Goal: Find specific page/section: Find specific page/section

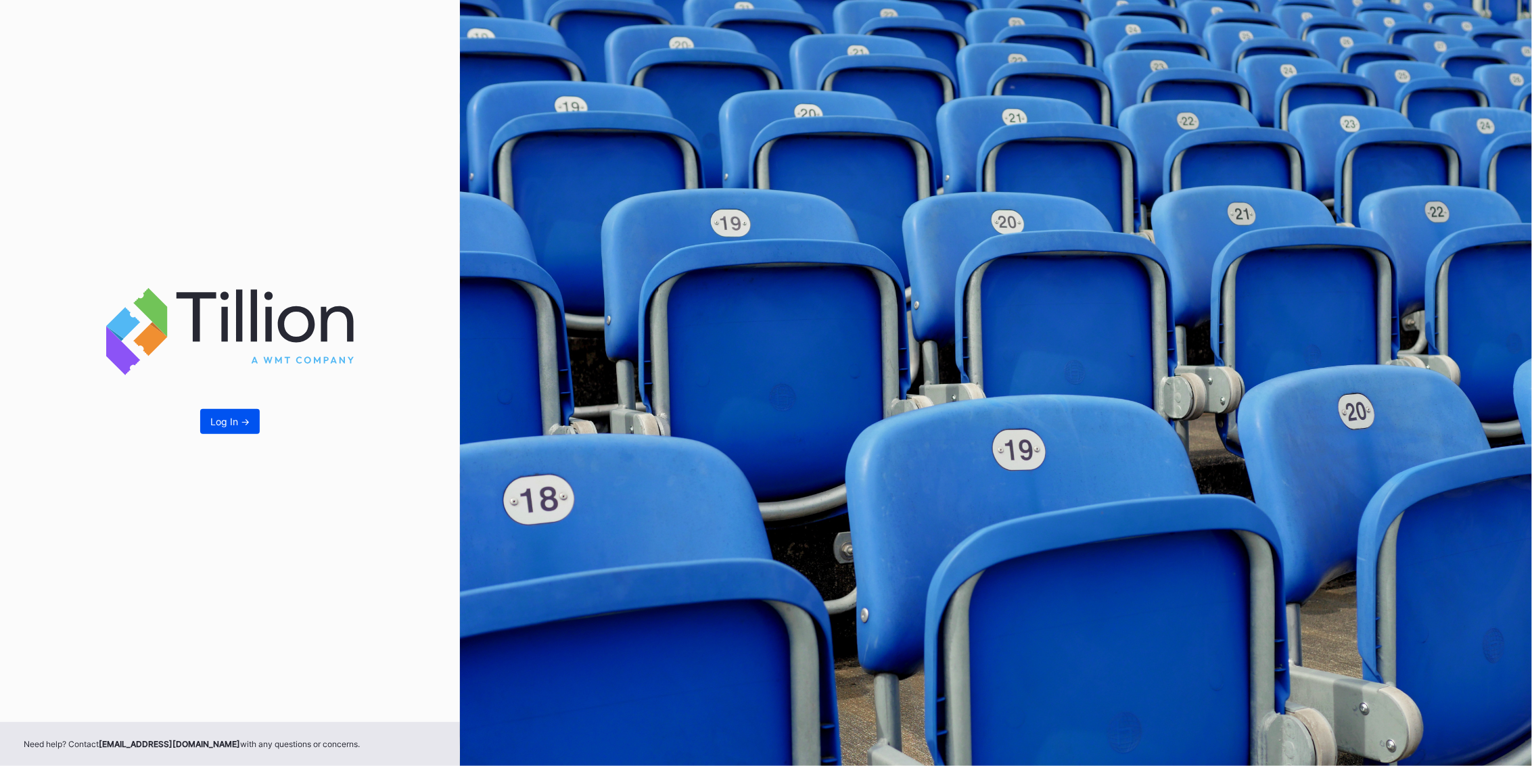
click at [248, 428] on button "Log In ->" at bounding box center [230, 421] width 60 height 25
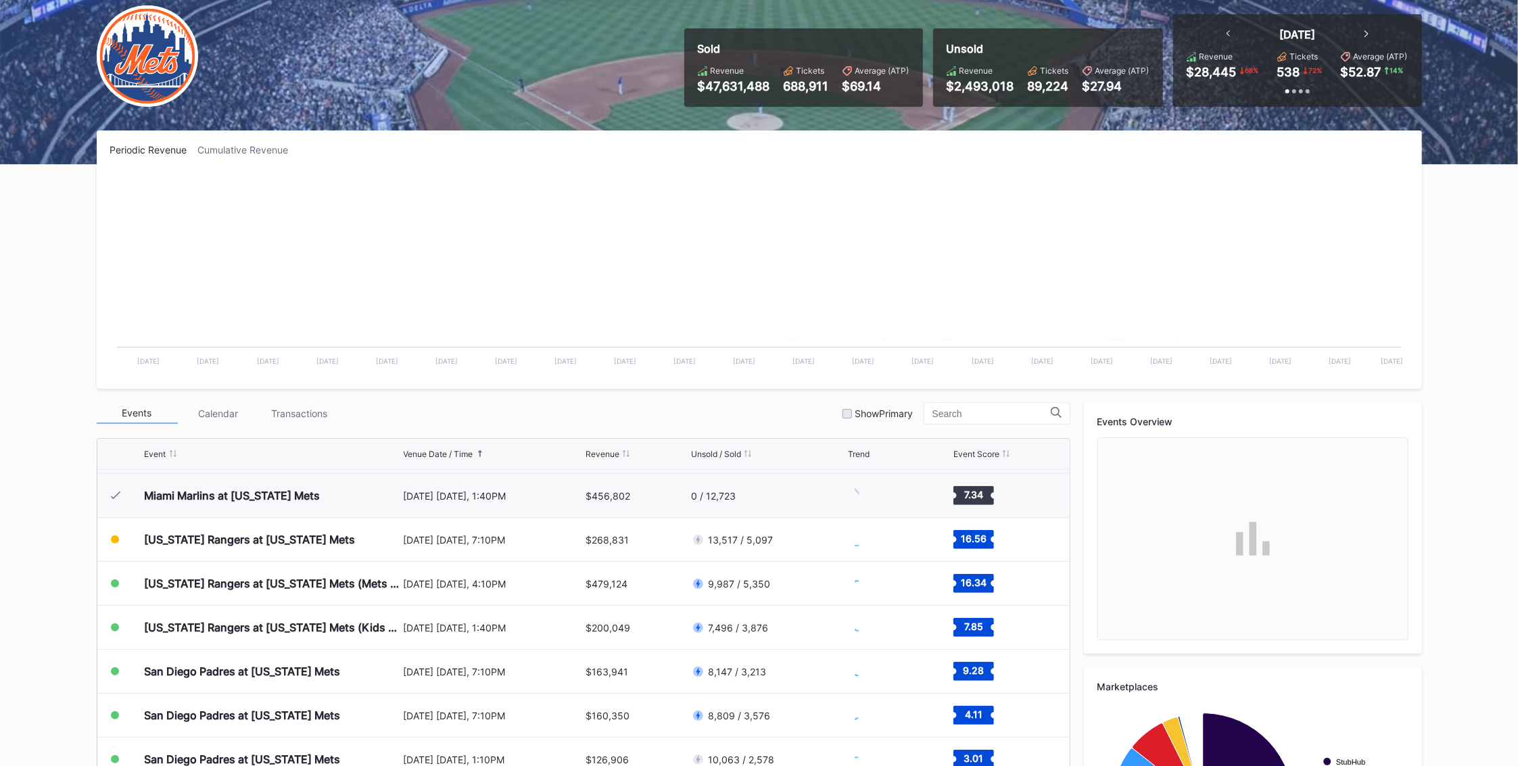
scroll to position [3073, 0]
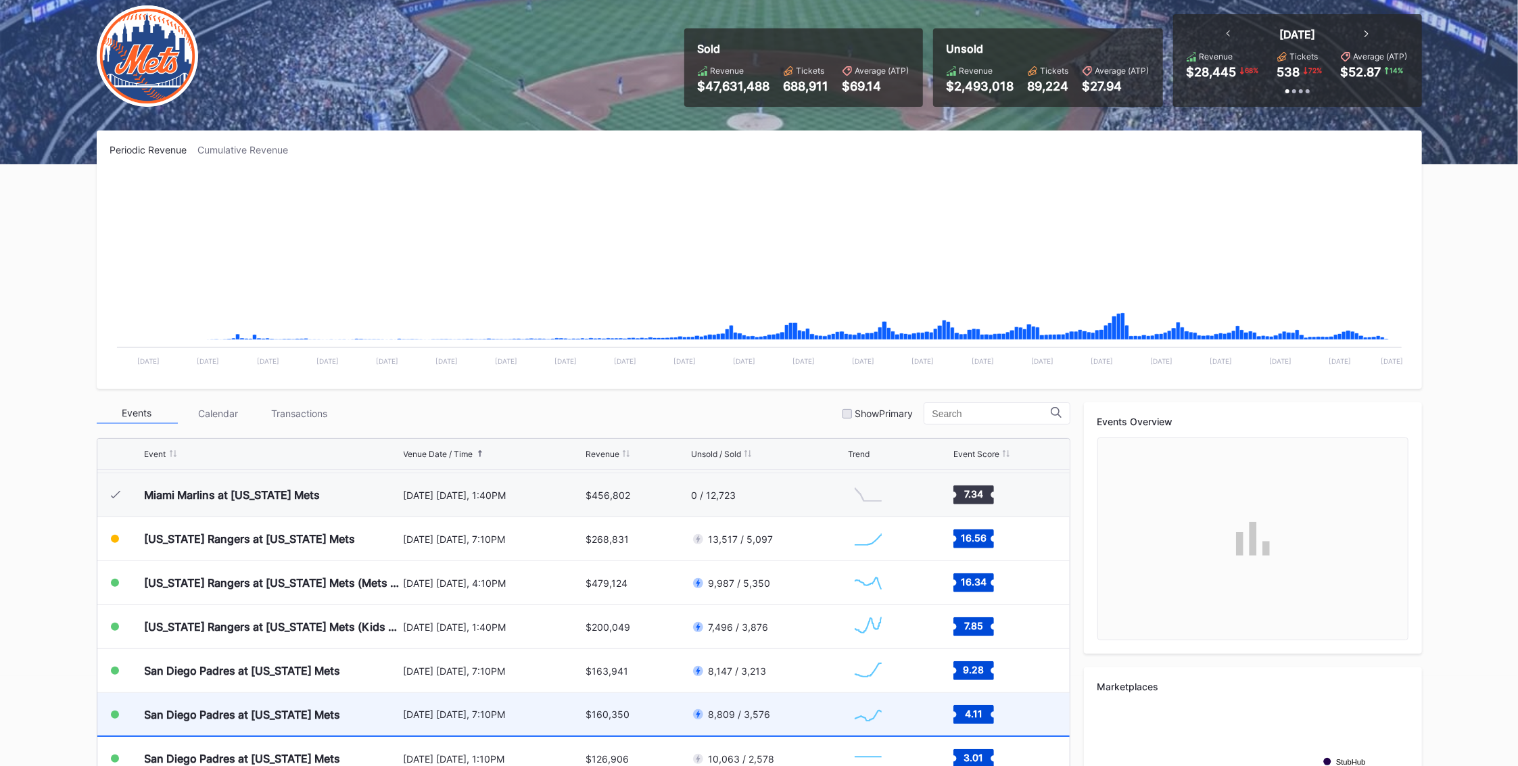
click at [395, 713] on div "San Diego Padres at [US_STATE] Mets" at bounding box center [273, 714] width 256 height 43
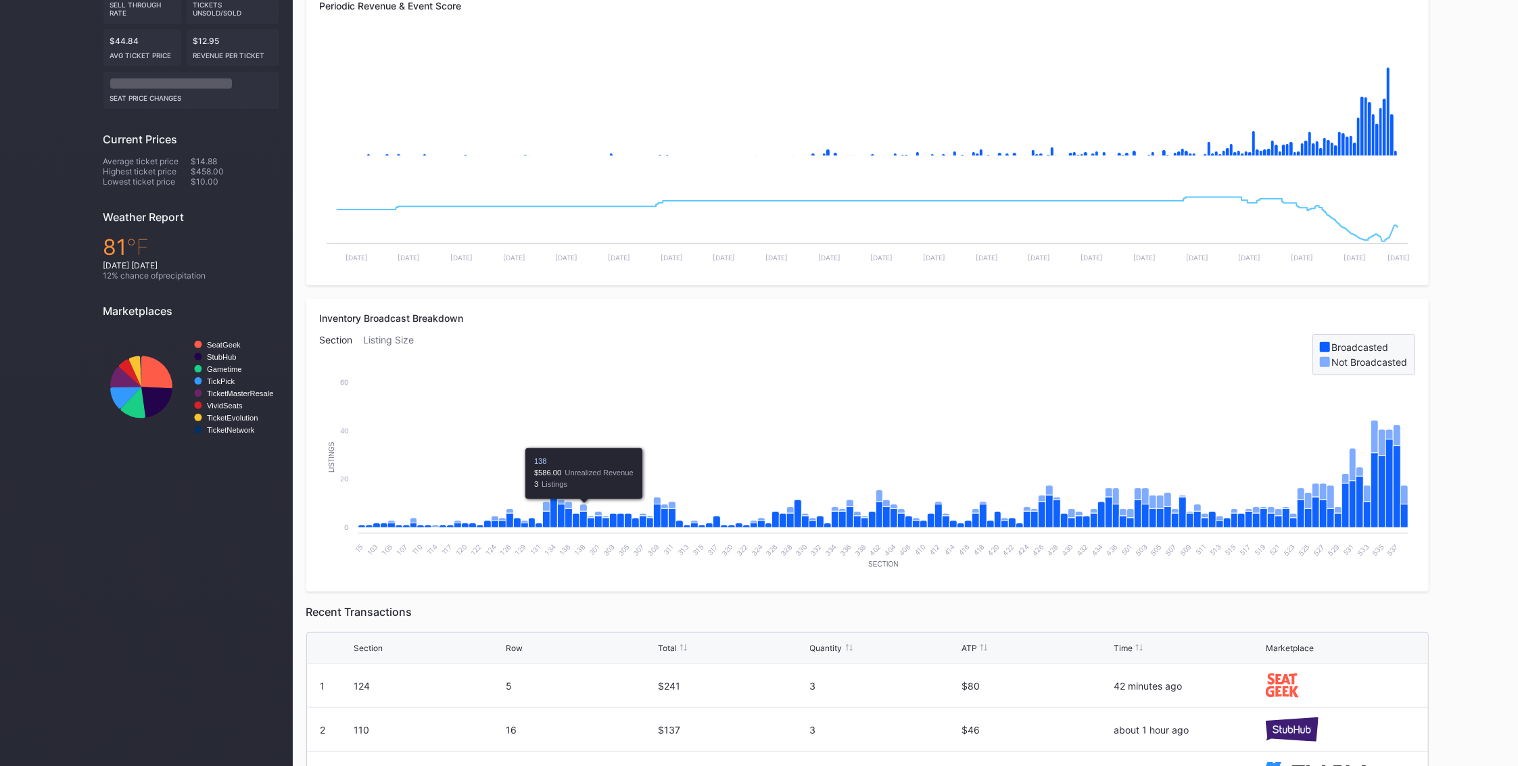
scroll to position [85, 0]
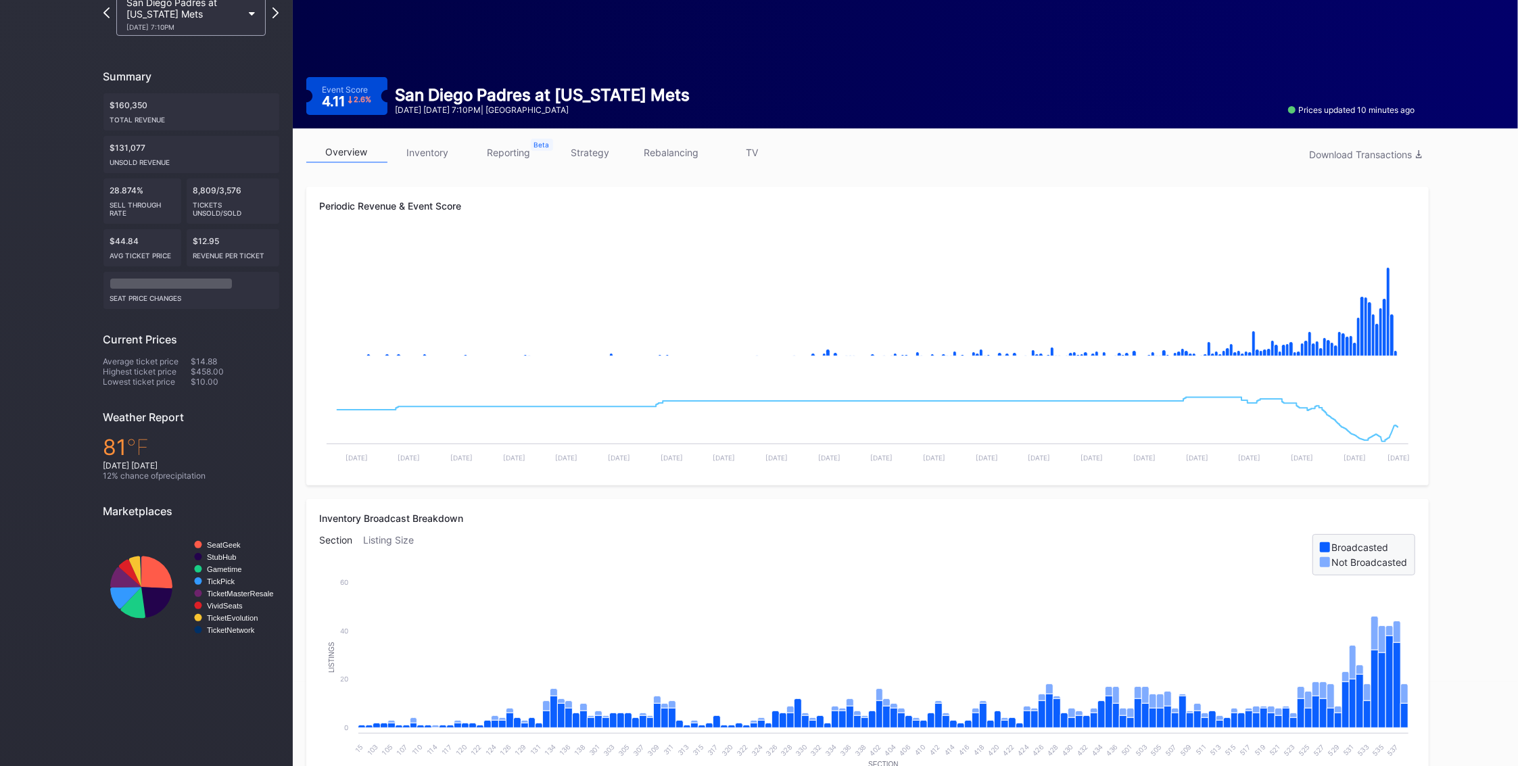
click at [428, 154] on link "inventory" at bounding box center [427, 152] width 81 height 21
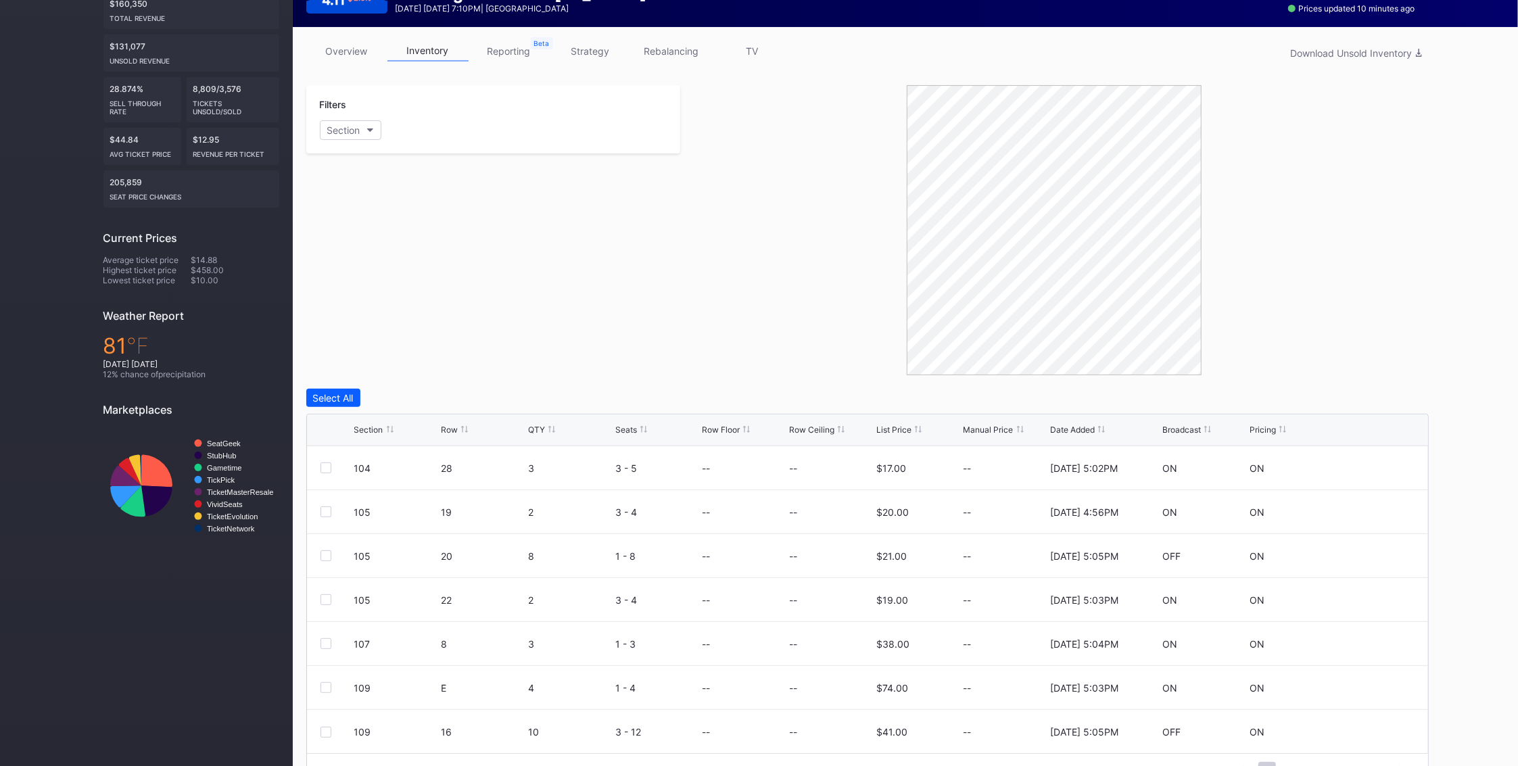
scroll to position [218, 0]
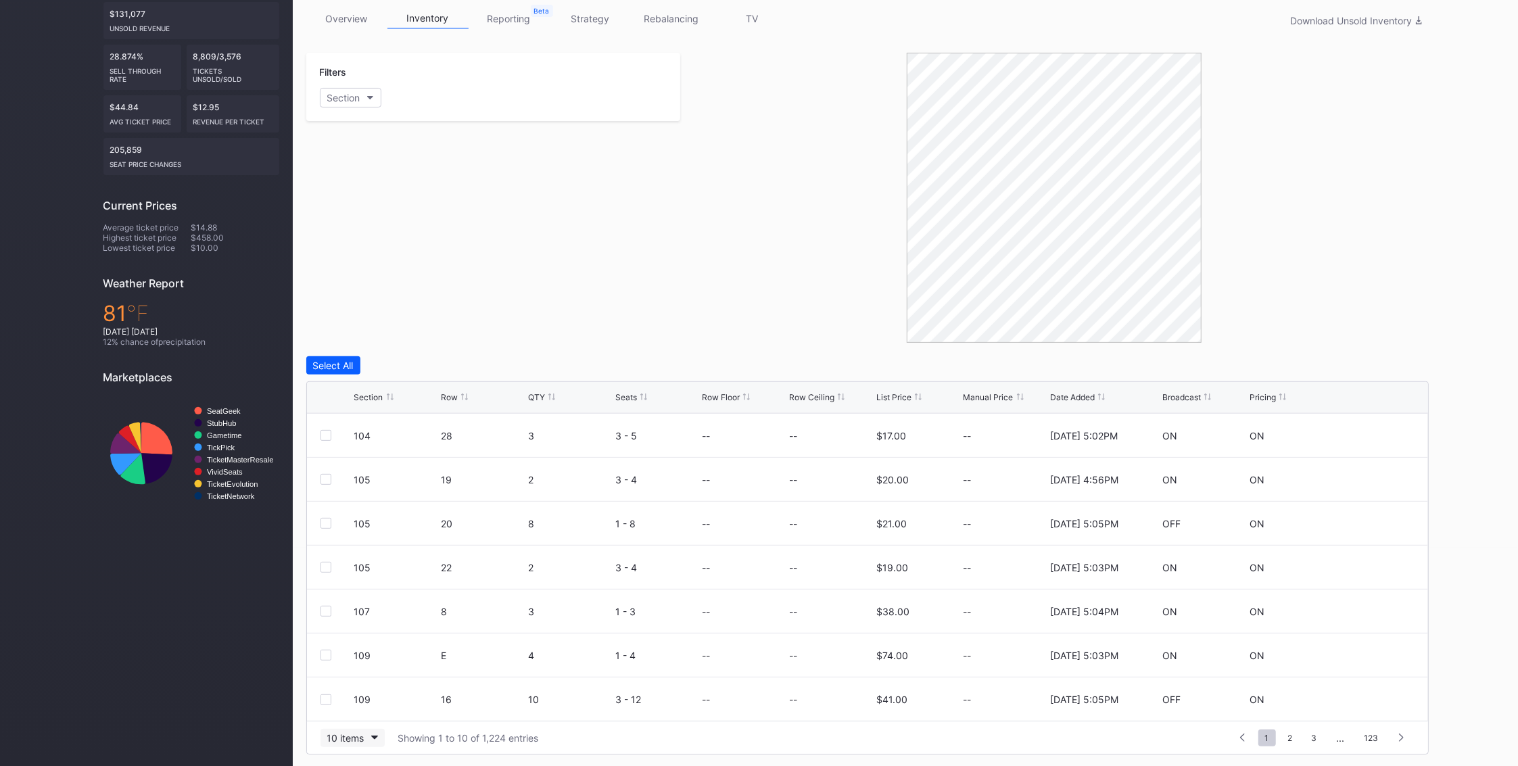
click at [369, 732] on button "10 items" at bounding box center [353, 738] width 64 height 18
click at [371, 698] on div "200 items" at bounding box center [352, 702] width 44 height 11
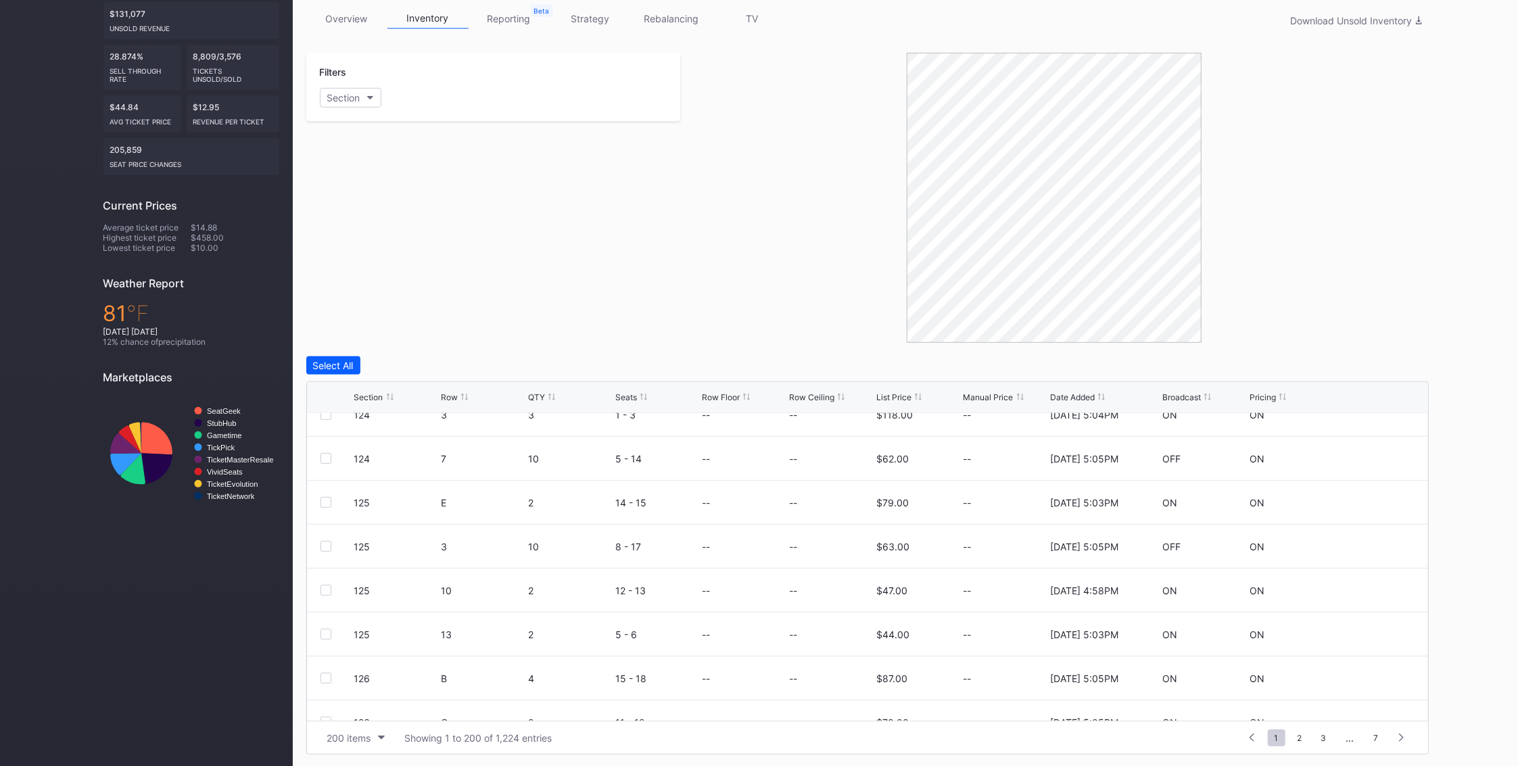
scroll to position [450, 0]
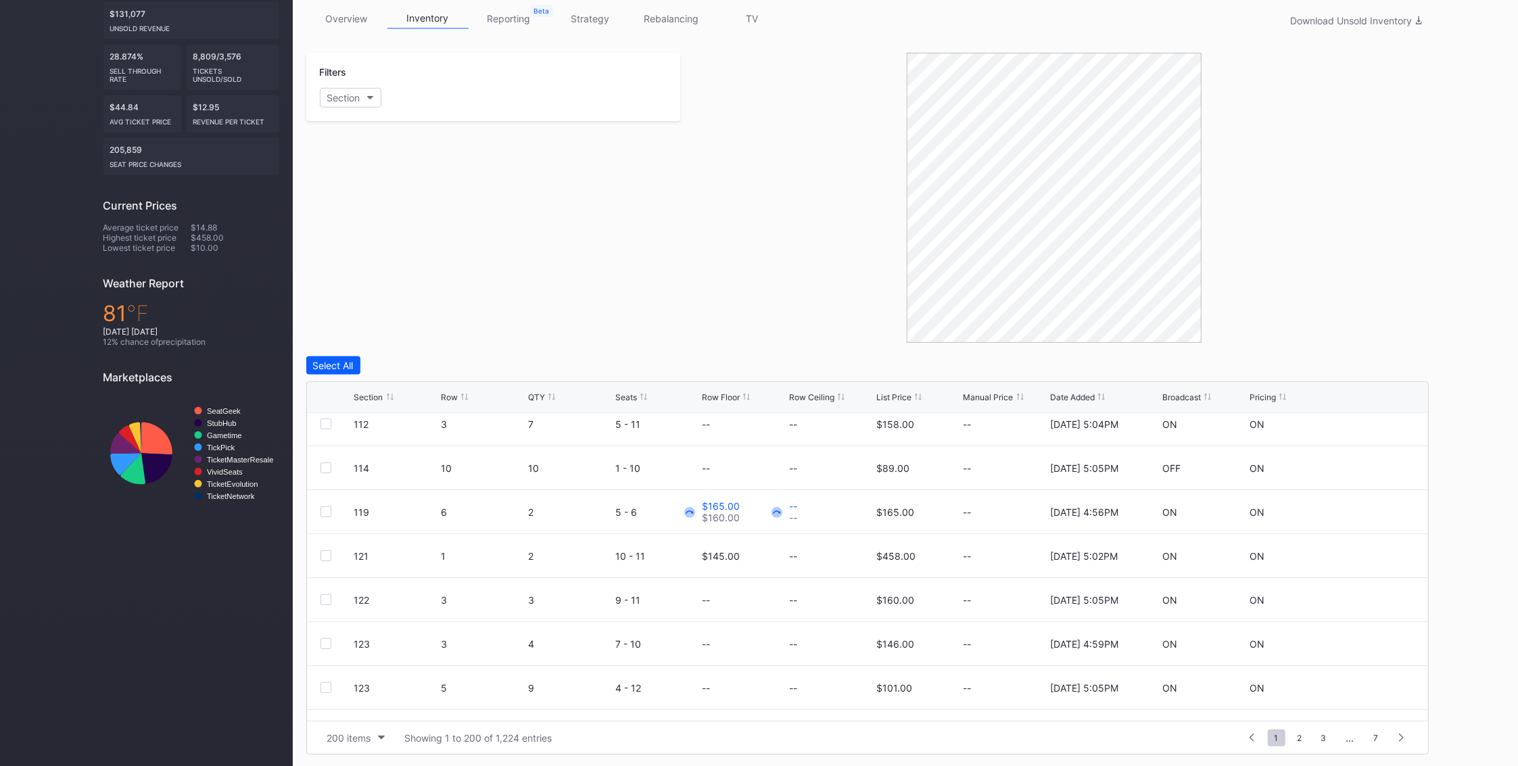
click at [387, 392] on div at bounding box center [390, 397] width 7 height 10
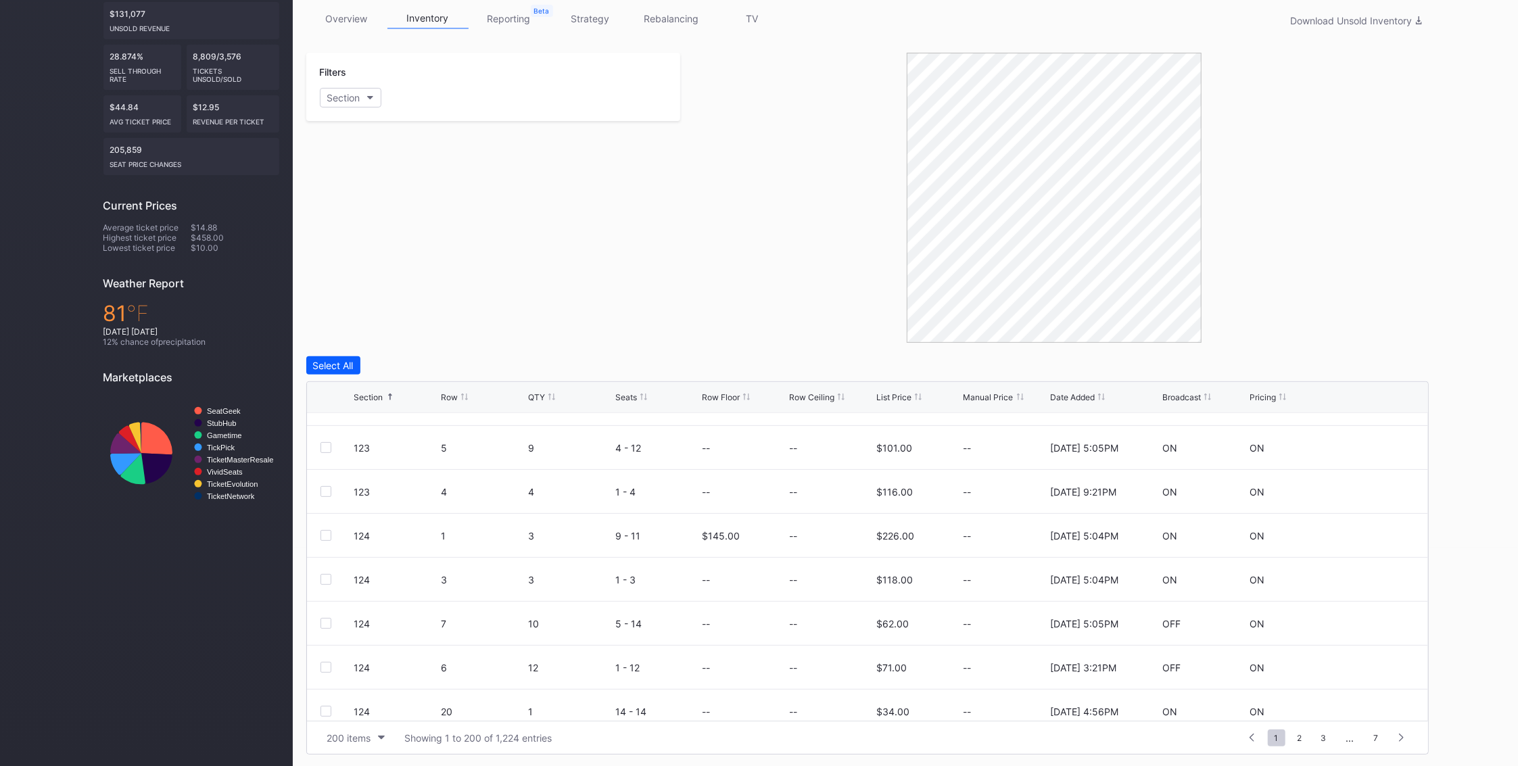
scroll to position [1352, 0]
click at [469, 580] on div "6" at bounding box center [483, 576] width 84 height 11
